Goal: Communication & Community: Answer question/provide support

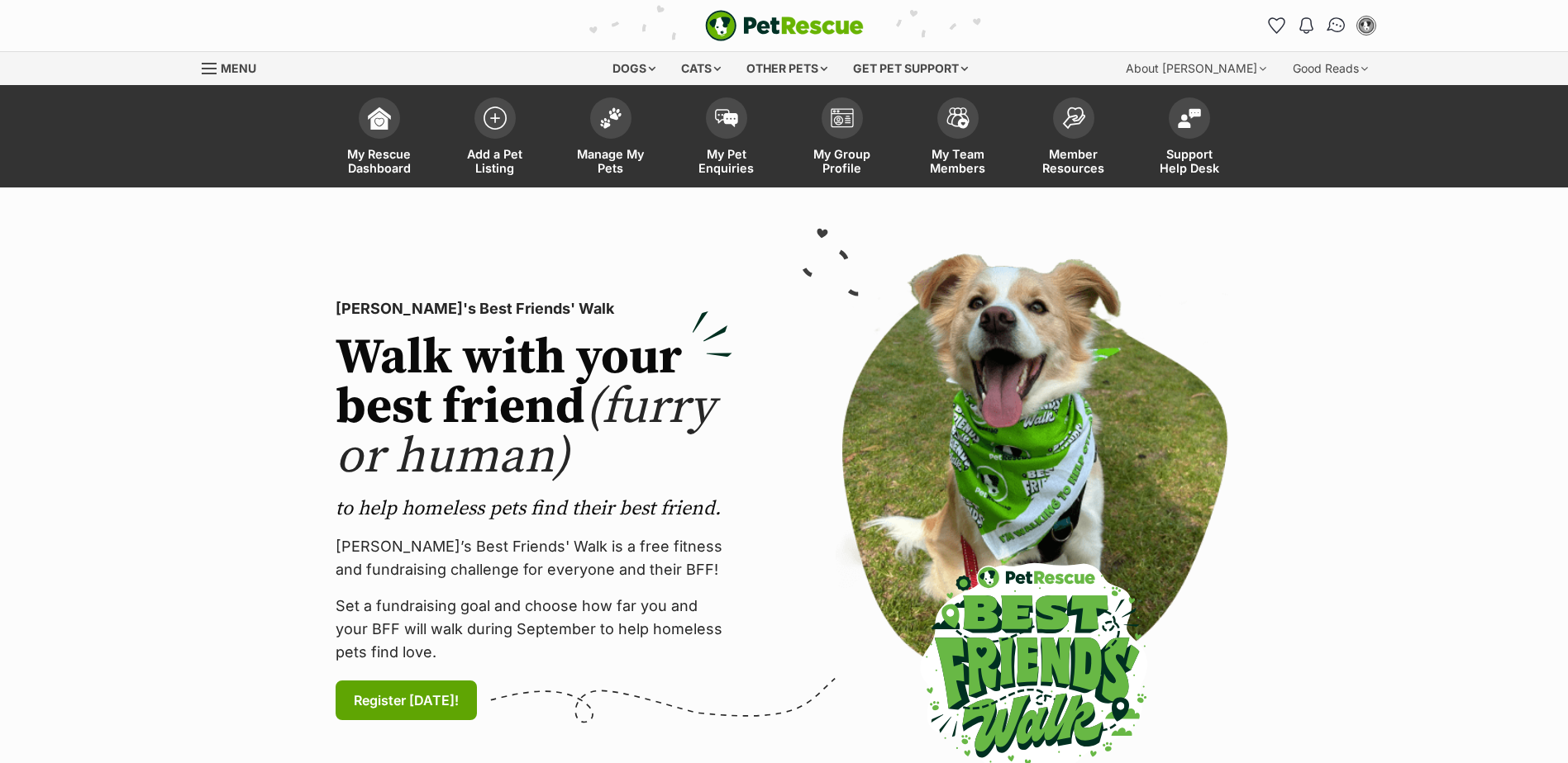
click at [1335, 25] on img "Conversations" at bounding box center [1336, 25] width 22 height 21
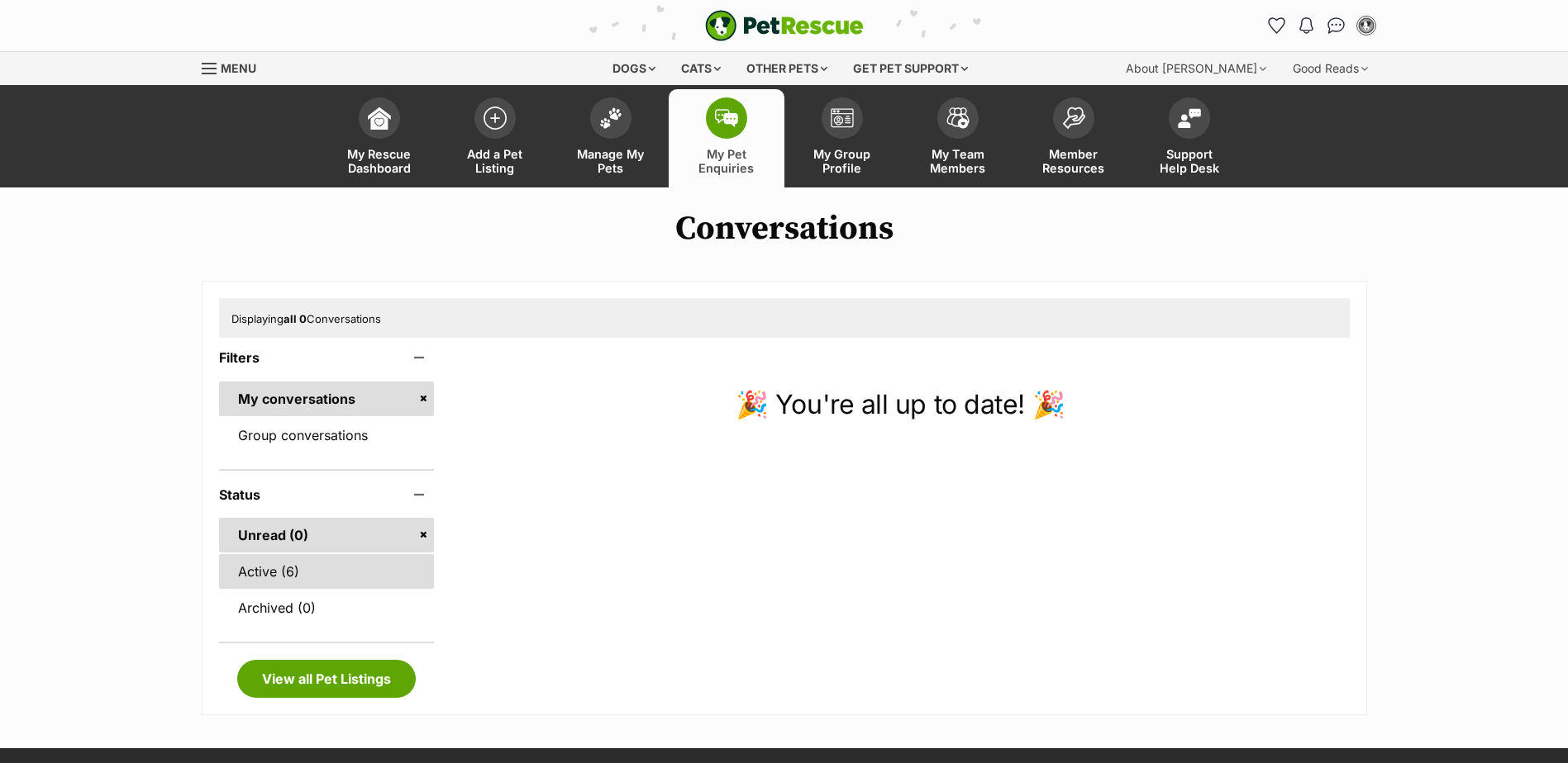
click at [273, 571] on link "Active (6)" at bounding box center [327, 571] width 216 height 34
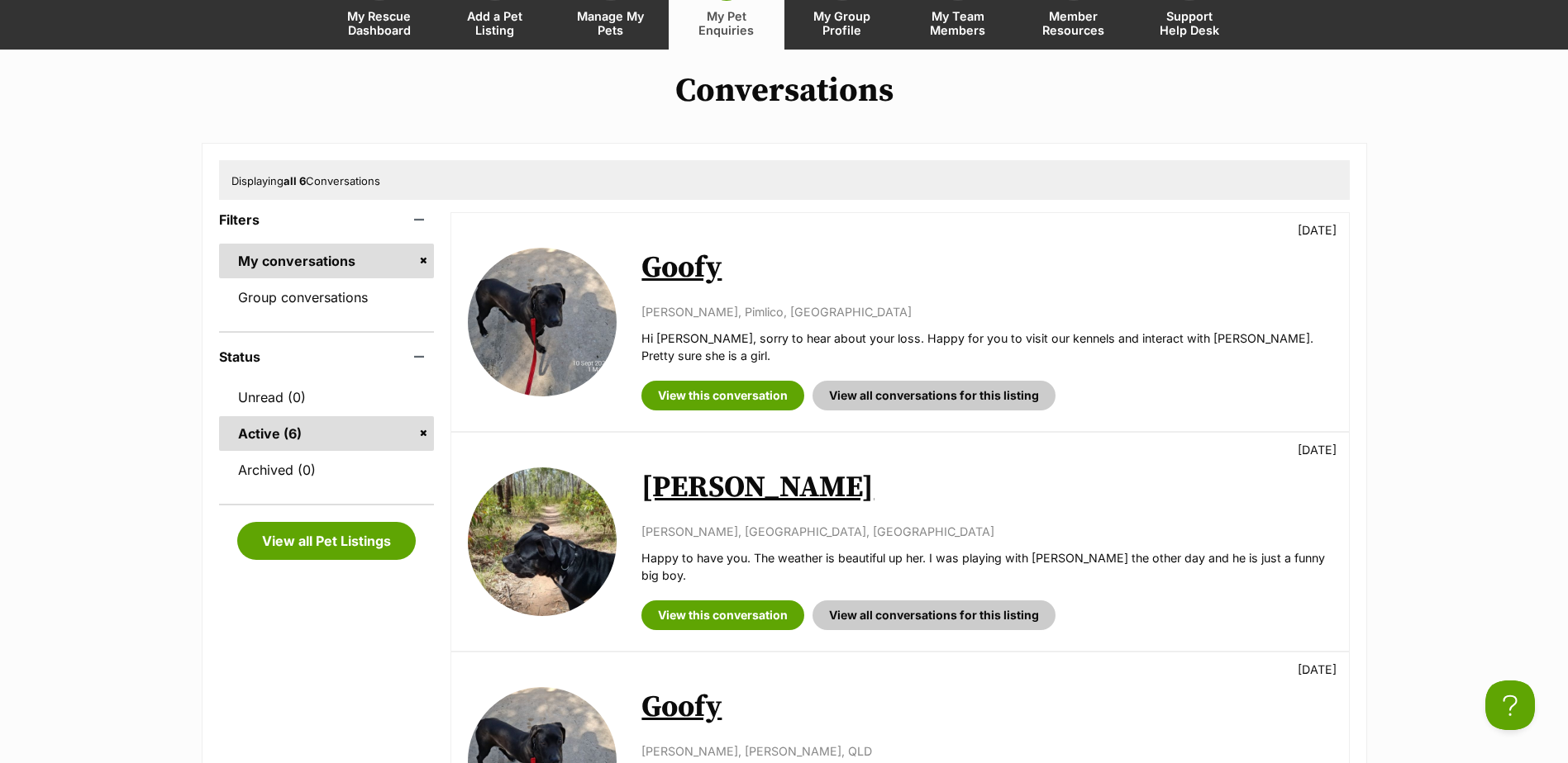
scroll to position [165, 0]
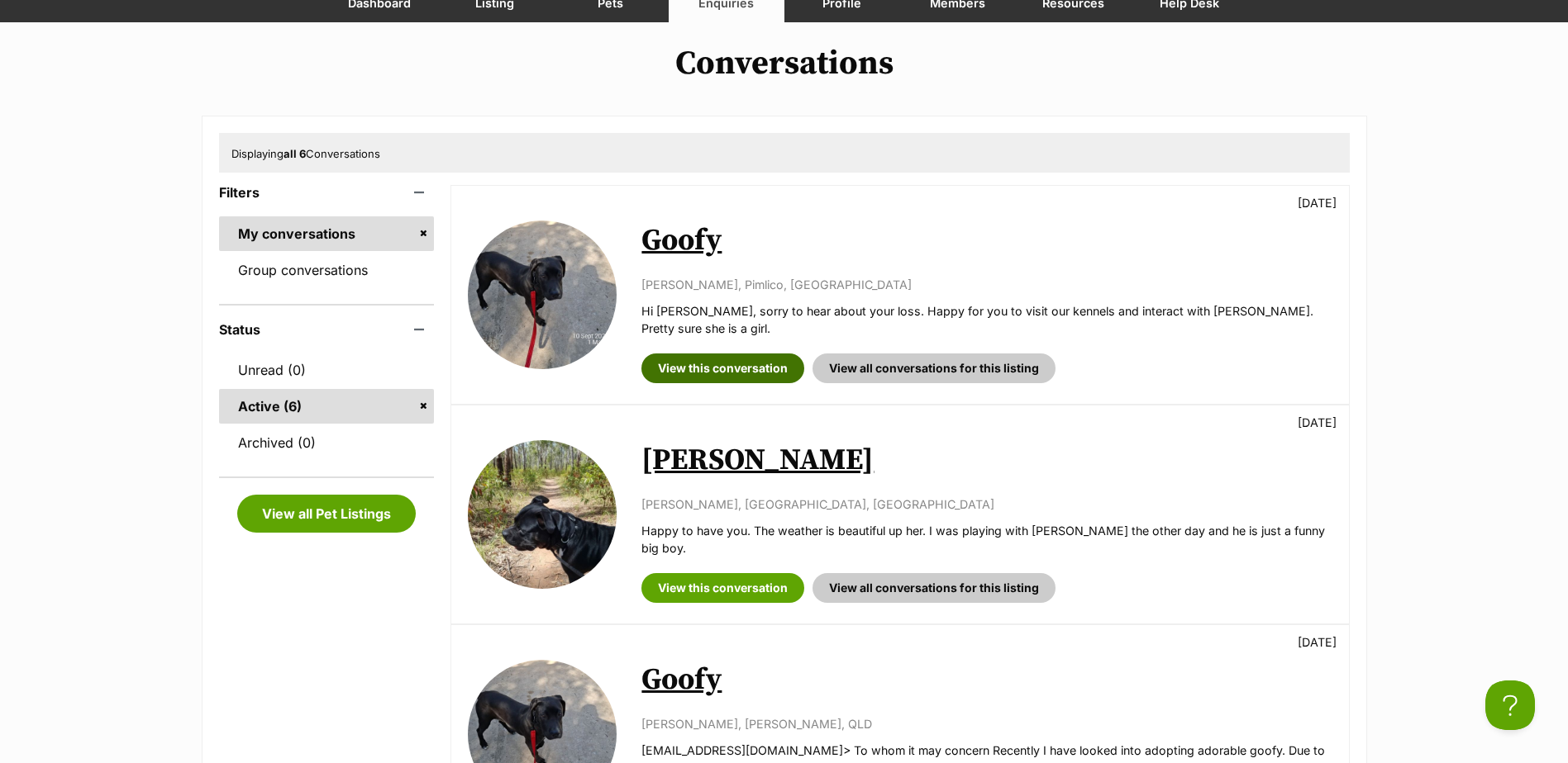
click at [732, 353] on link "View this conversation" at bounding box center [722, 368] width 162 height 30
click at [735, 448] on link "[PERSON_NAME]" at bounding box center [757, 460] width 232 height 37
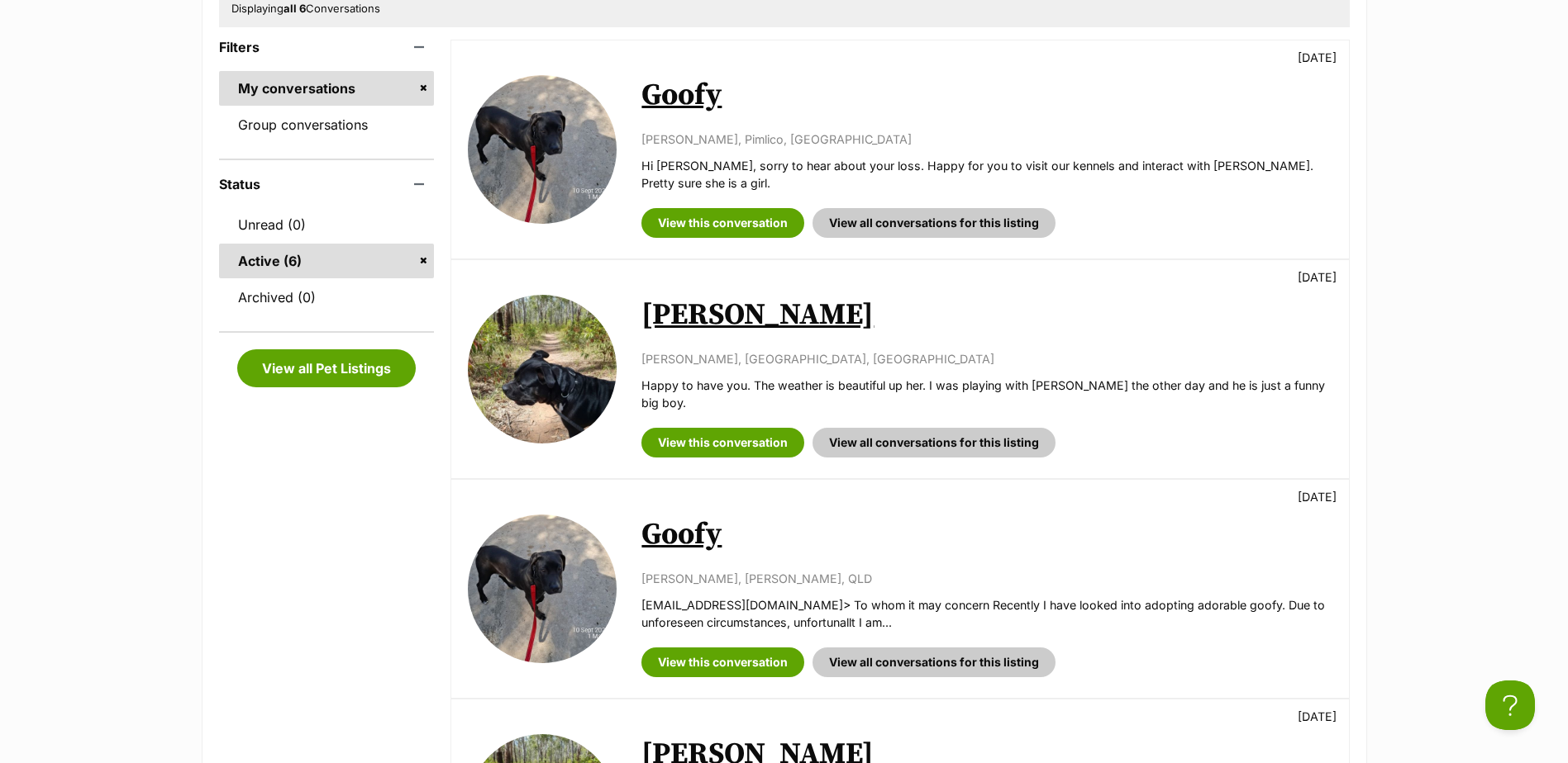
scroll to position [413, 0]
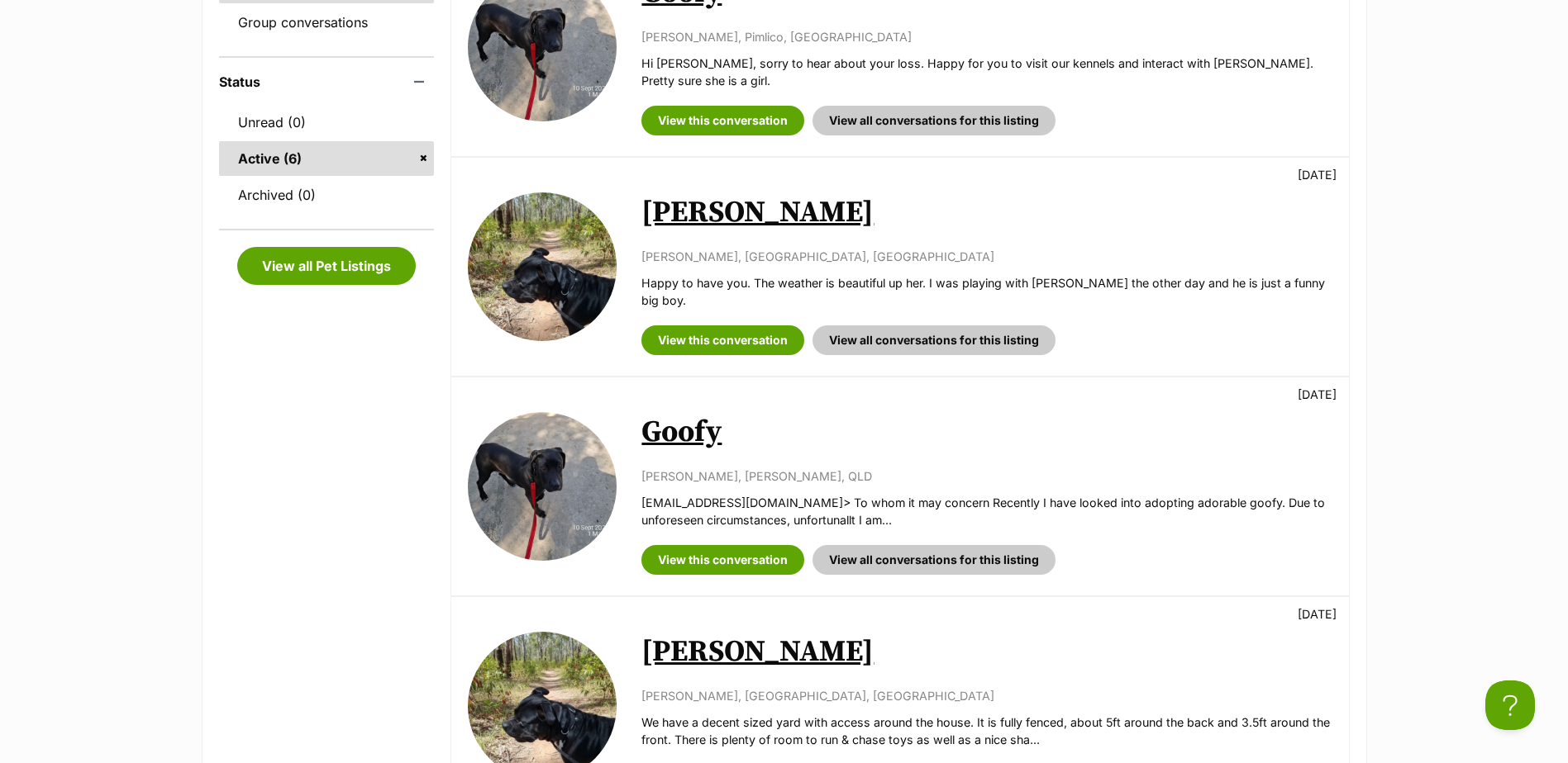
click at [720, 633] on link "[PERSON_NAME]" at bounding box center [757, 651] width 232 height 37
click at [704, 545] on link "View this conversation" at bounding box center [722, 559] width 162 height 30
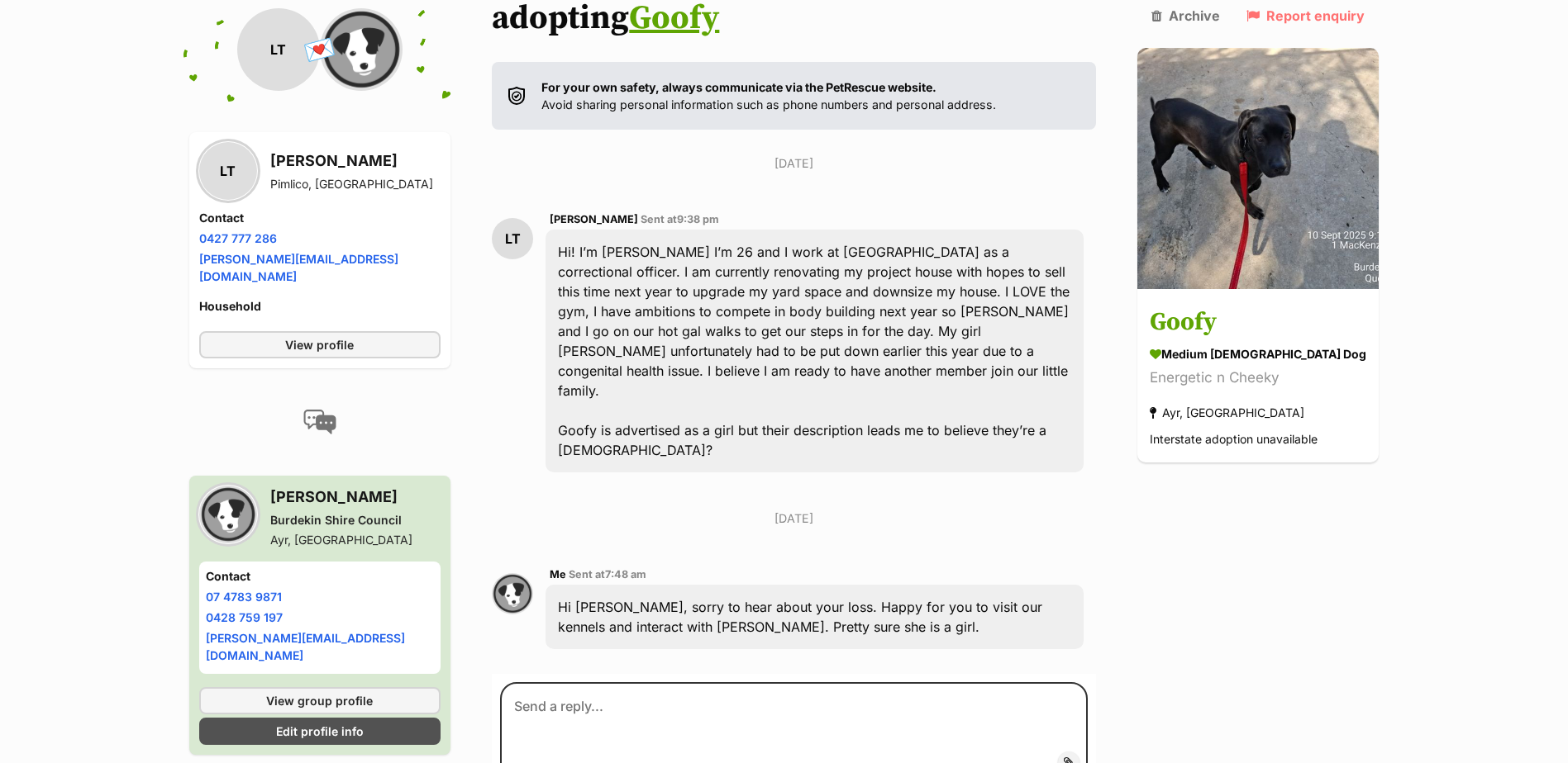
scroll to position [331, 0]
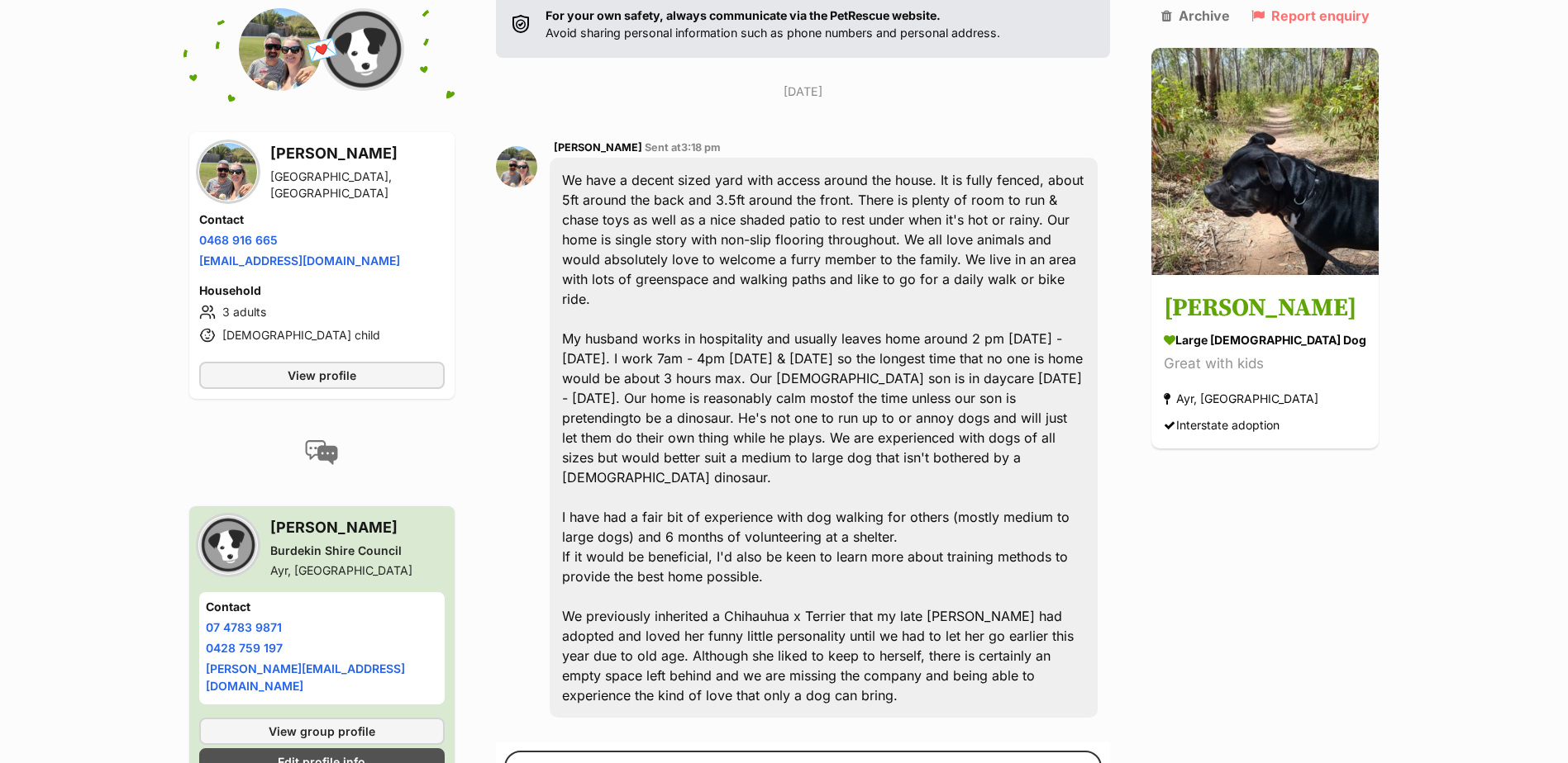
scroll to position [247, 0]
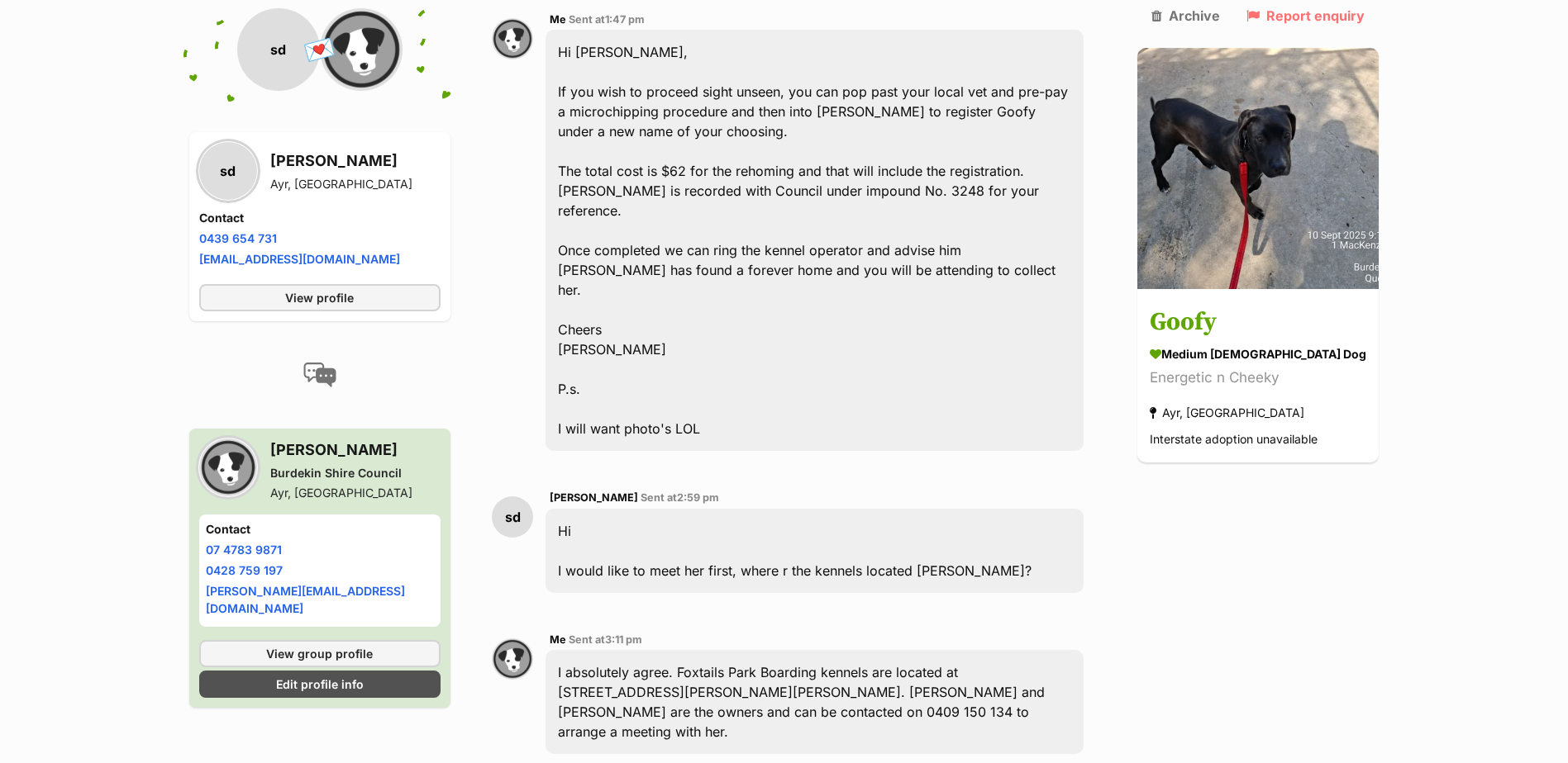
scroll to position [1157, 0]
